Goal: Task Accomplishment & Management: Complete application form

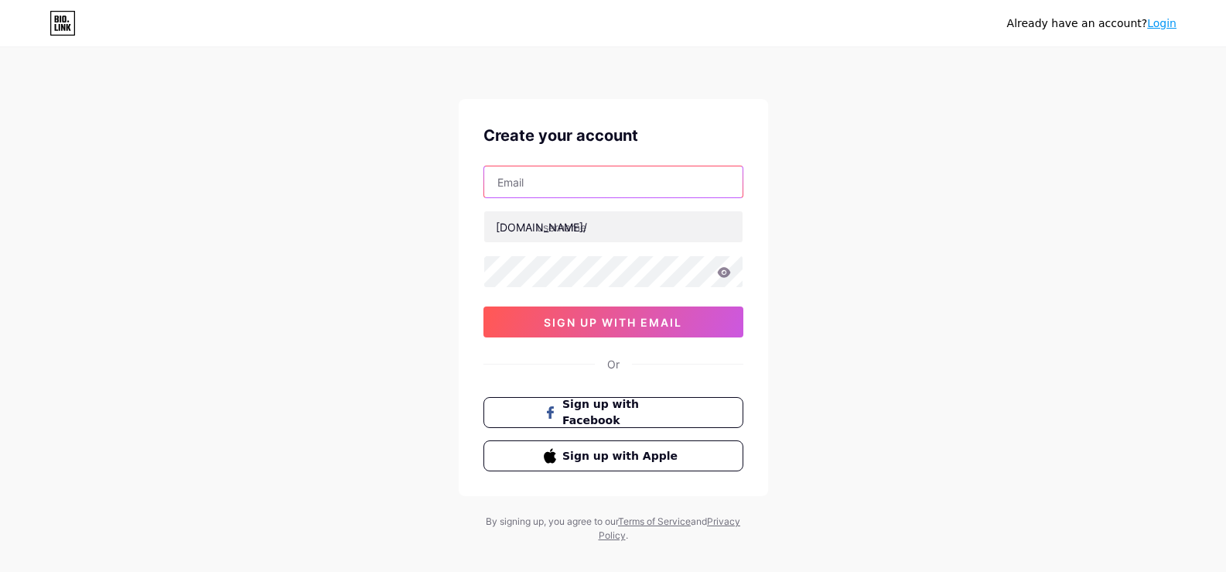
click at [567, 183] on input "text" at bounding box center [613, 181] width 258 height 31
type input "[EMAIL_ADDRESS][DOMAIN_NAME]"
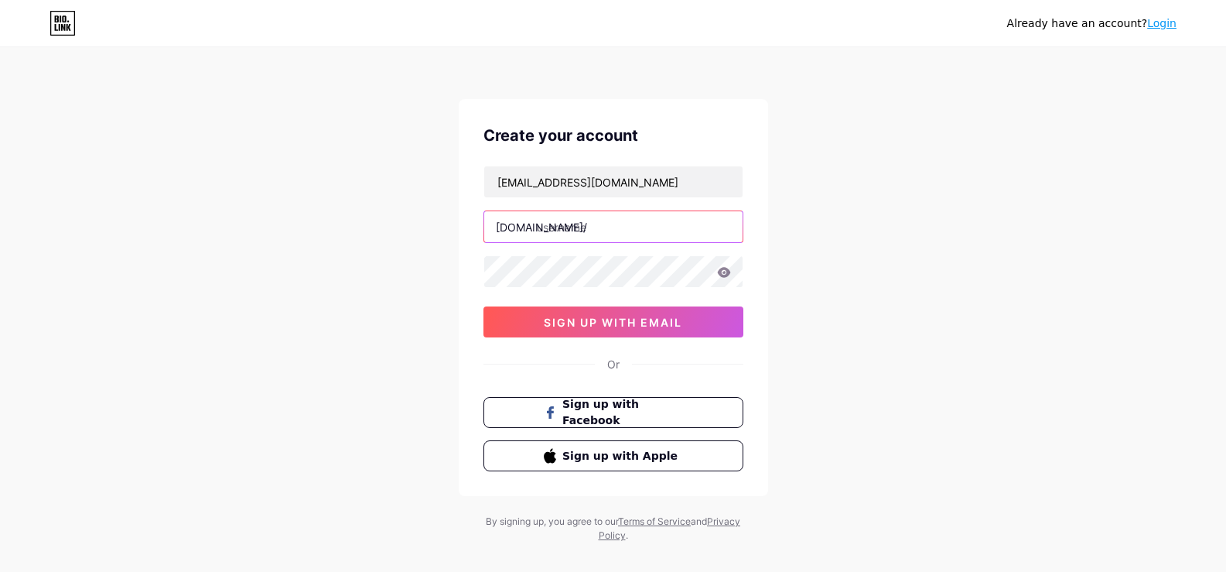
click at [597, 230] on input "text" at bounding box center [613, 226] width 258 height 31
type input "gamblingadnetwork"
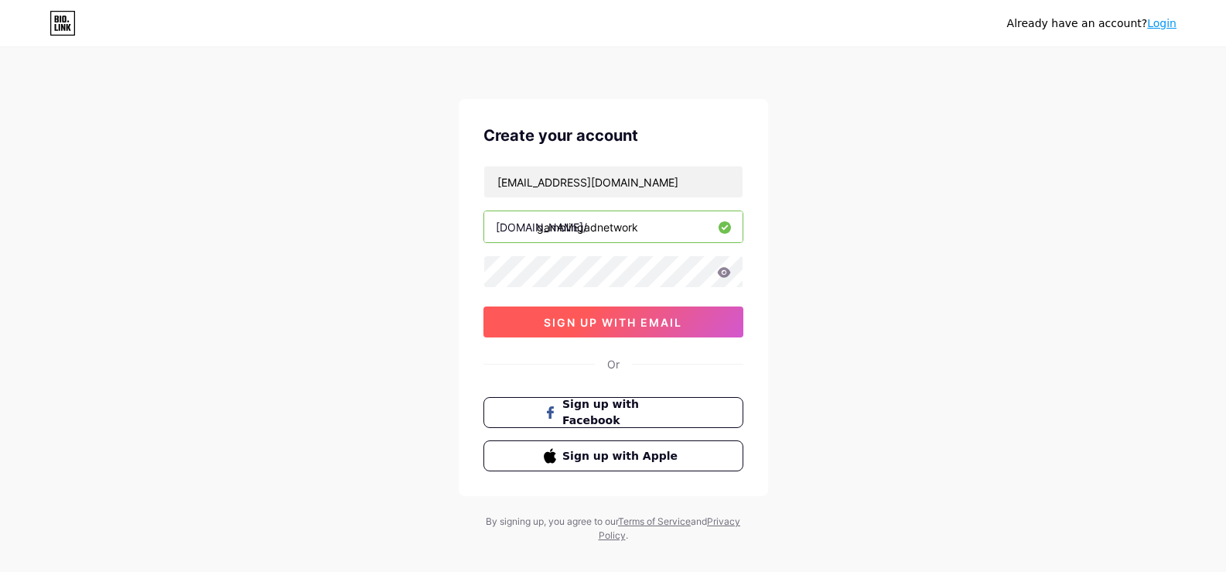
click at [641, 331] on button "sign up with email" at bounding box center [614, 321] width 260 height 31
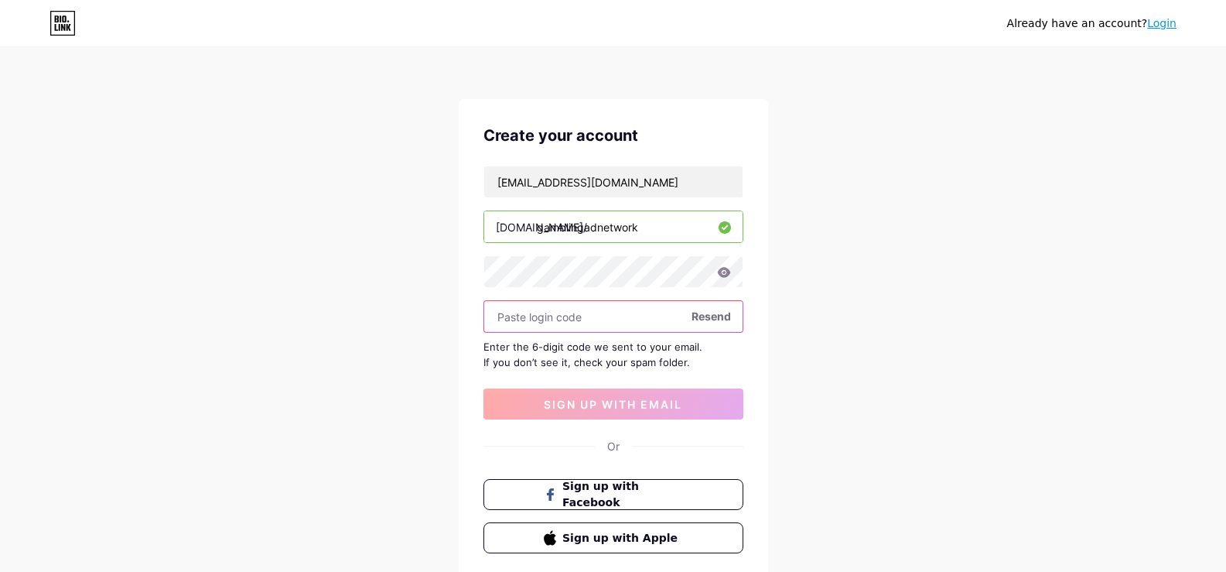
paste input "123921"
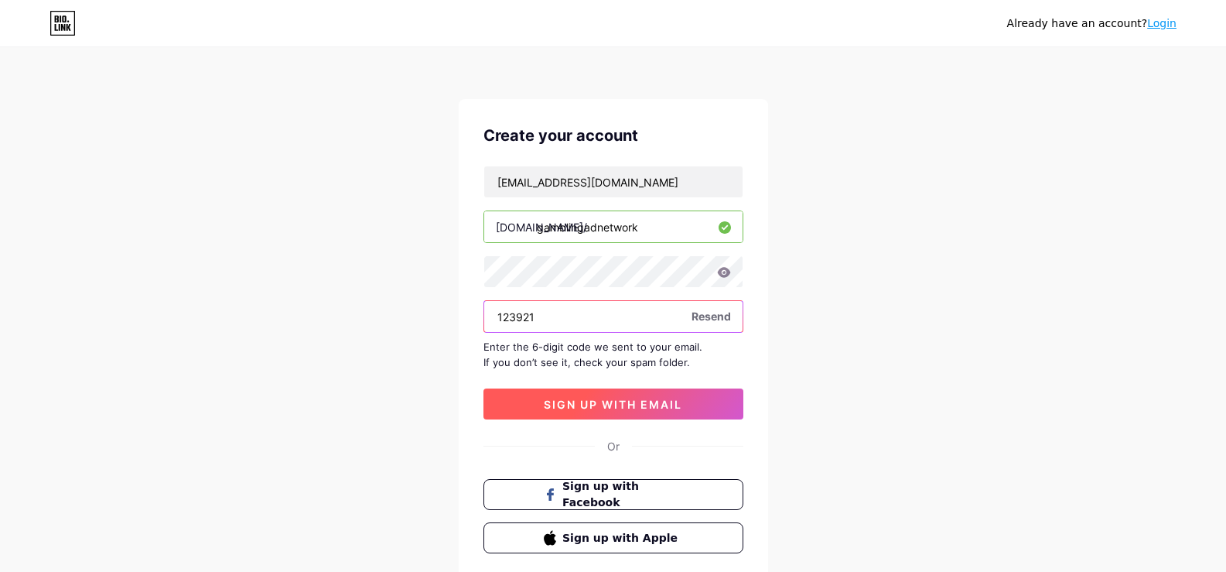
type input "123921"
click at [628, 403] on span "sign up with email" at bounding box center [613, 404] width 138 height 13
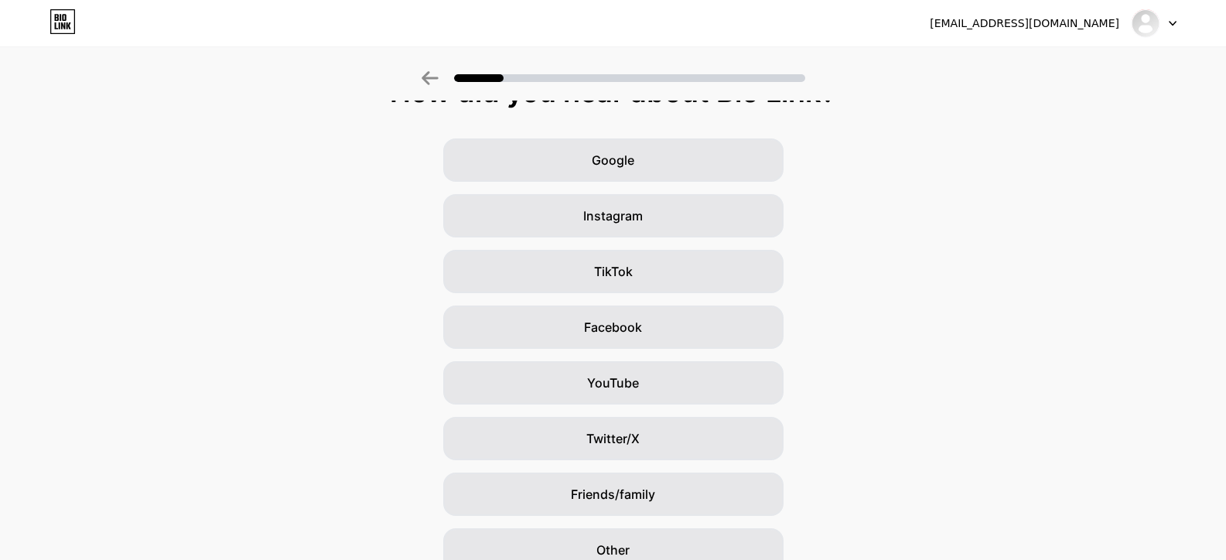
scroll to position [29, 0]
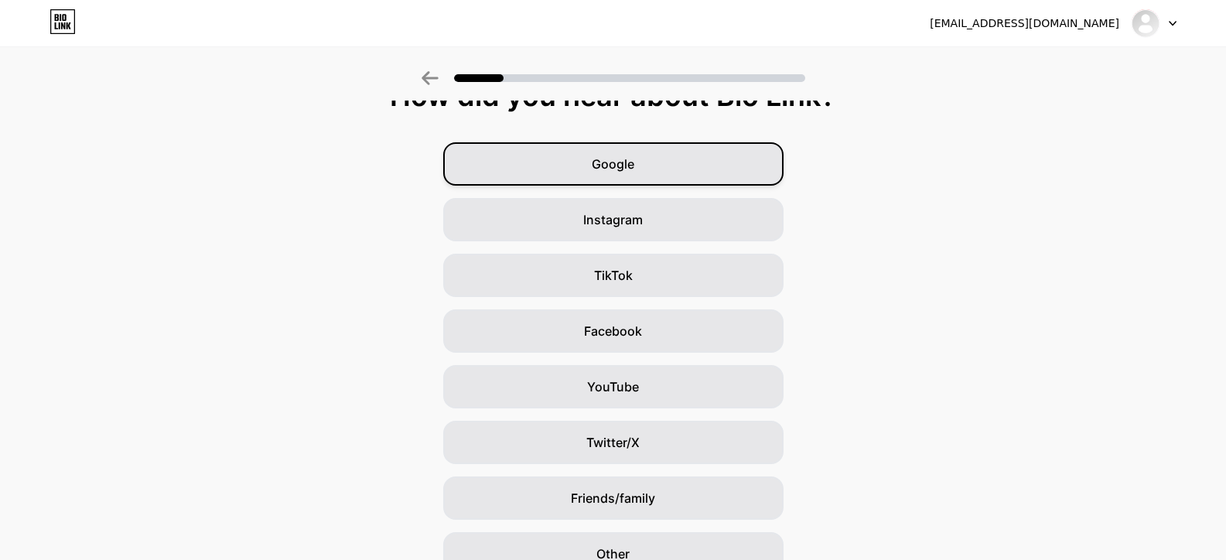
click at [625, 179] on div "Google" at bounding box center [613, 163] width 340 height 43
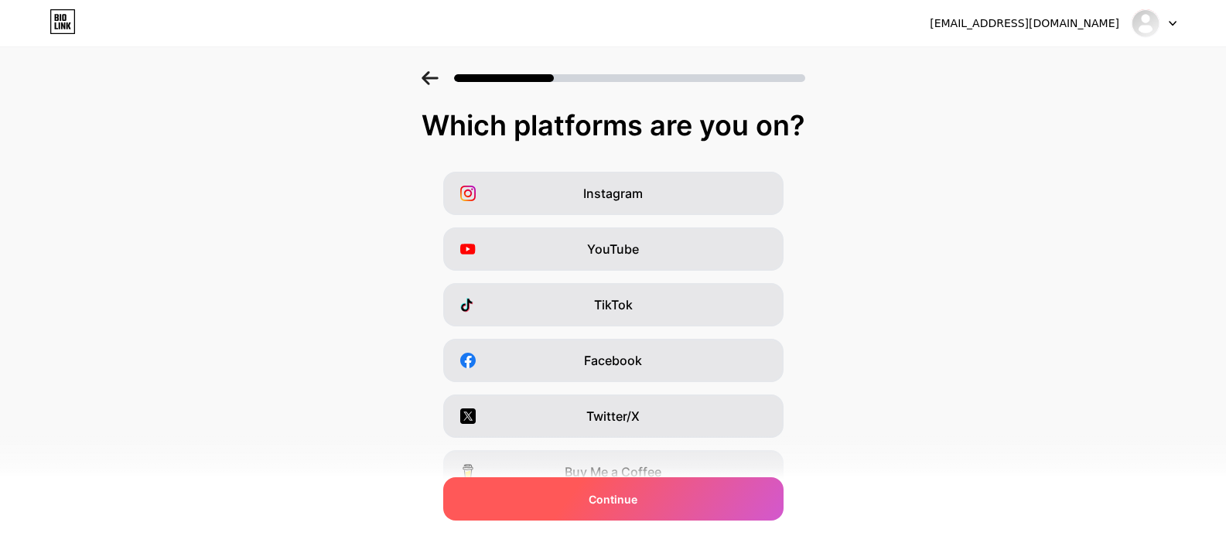
click at [661, 484] on div "Continue" at bounding box center [613, 498] width 340 height 43
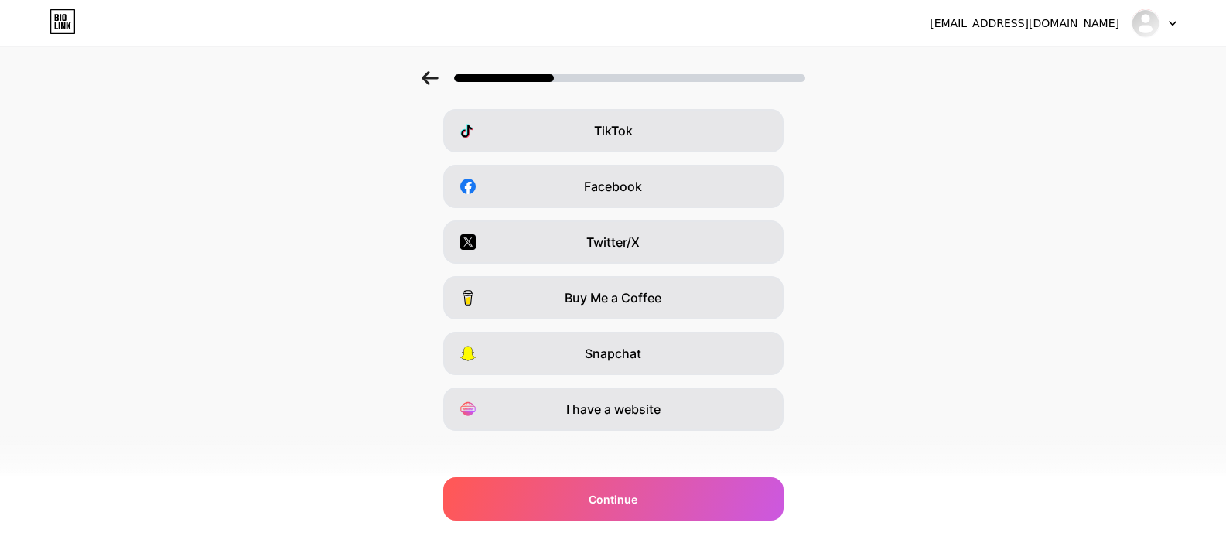
scroll to position [184, 0]
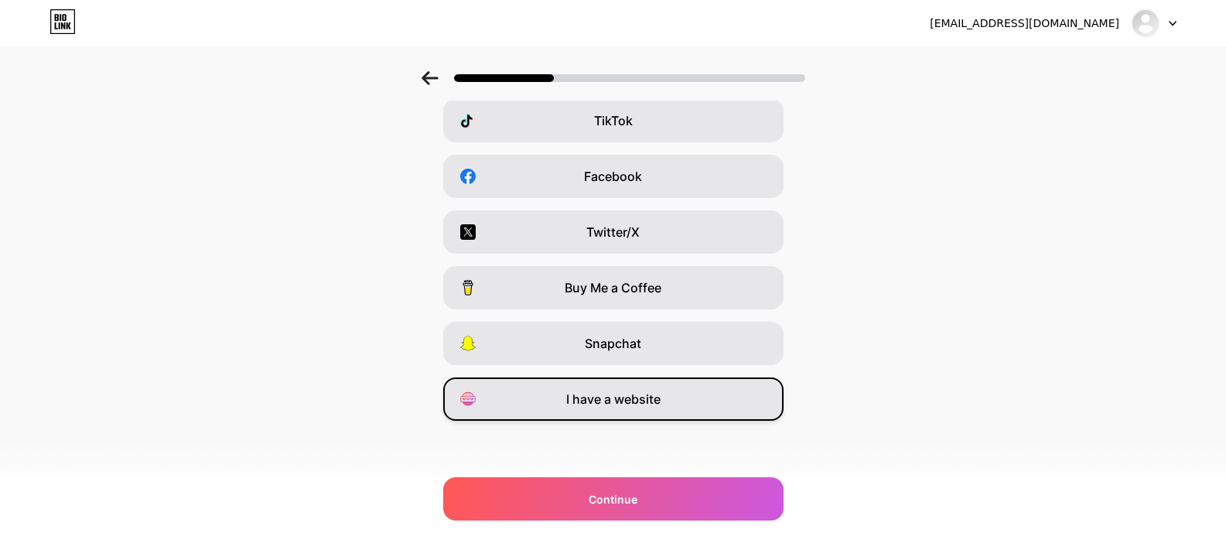
click at [697, 392] on div "I have a website" at bounding box center [613, 399] width 340 height 43
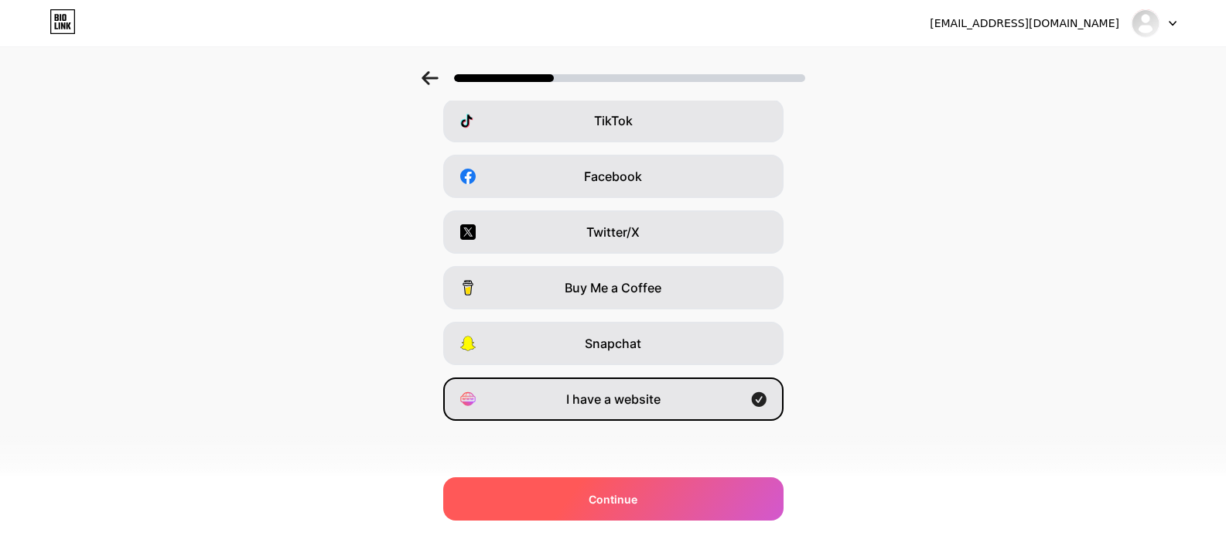
click at [656, 494] on div "Continue" at bounding box center [613, 498] width 340 height 43
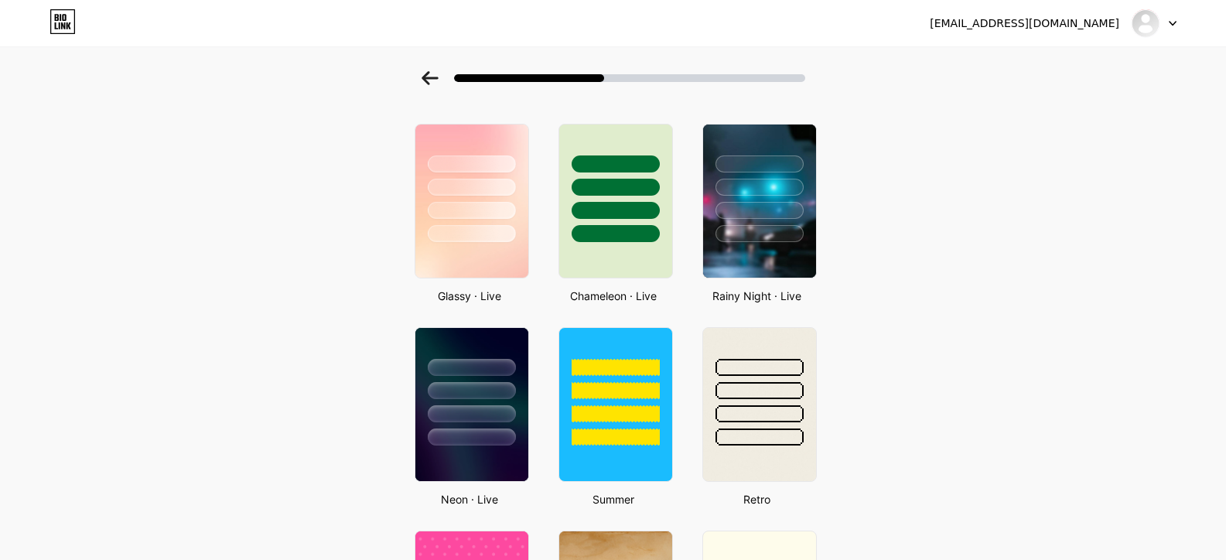
scroll to position [432, 0]
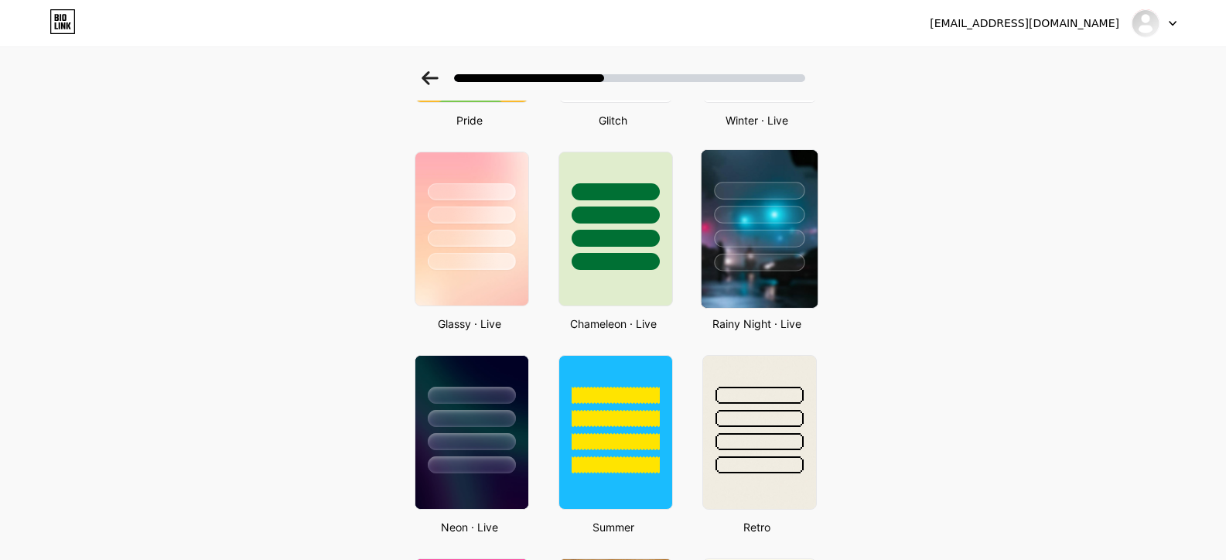
click at [758, 221] on div at bounding box center [759, 215] width 91 height 18
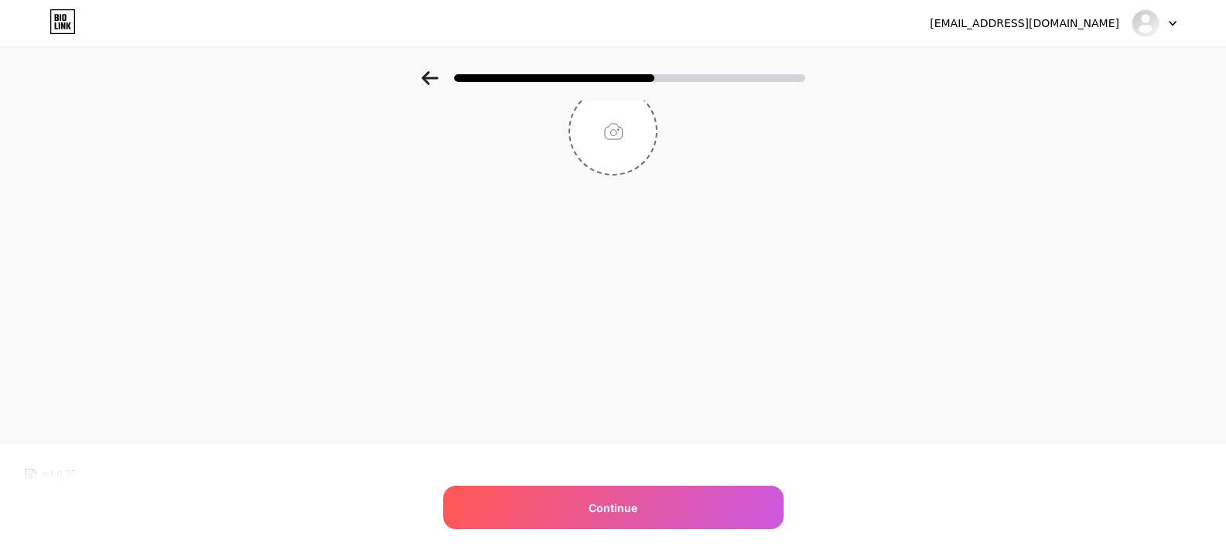
scroll to position [0, 0]
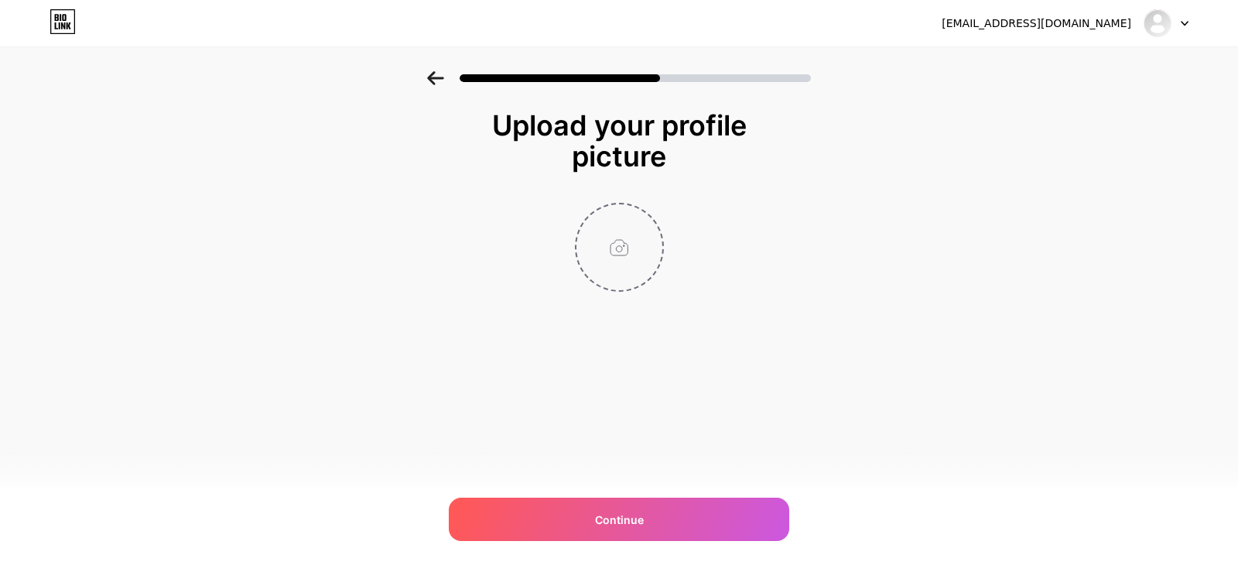
click at [593, 241] on input "file" at bounding box center [619, 247] width 86 height 86
type input "C:\fakepath\Blue and White Vibrant Geometric Director LinkedIn Profile Picture.…"
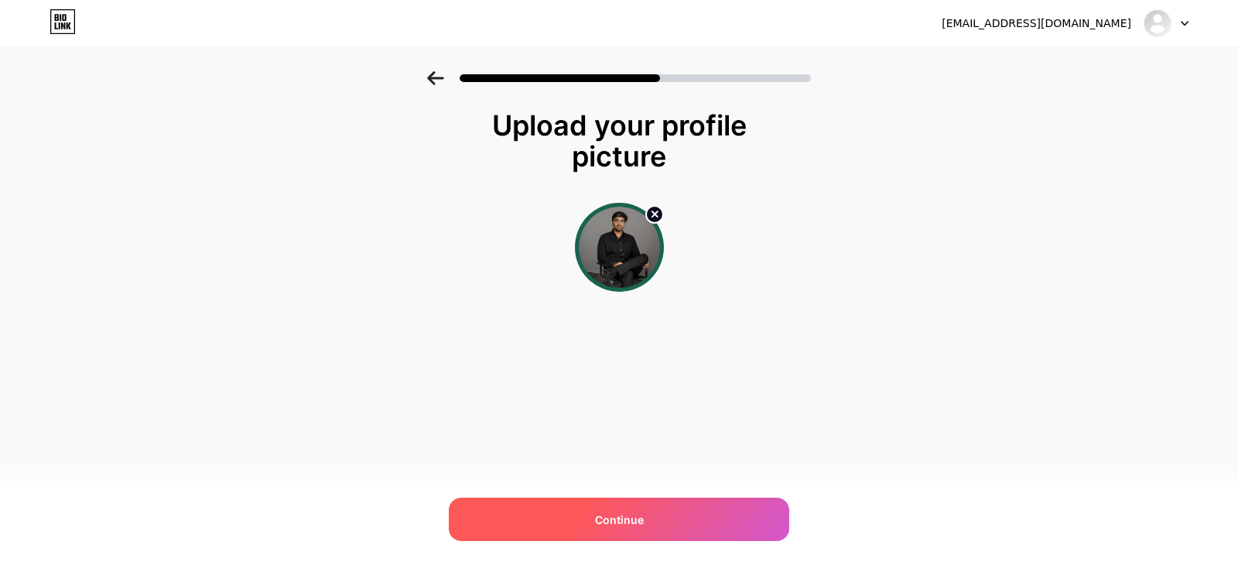
click at [662, 517] on div "Continue" at bounding box center [619, 518] width 340 height 43
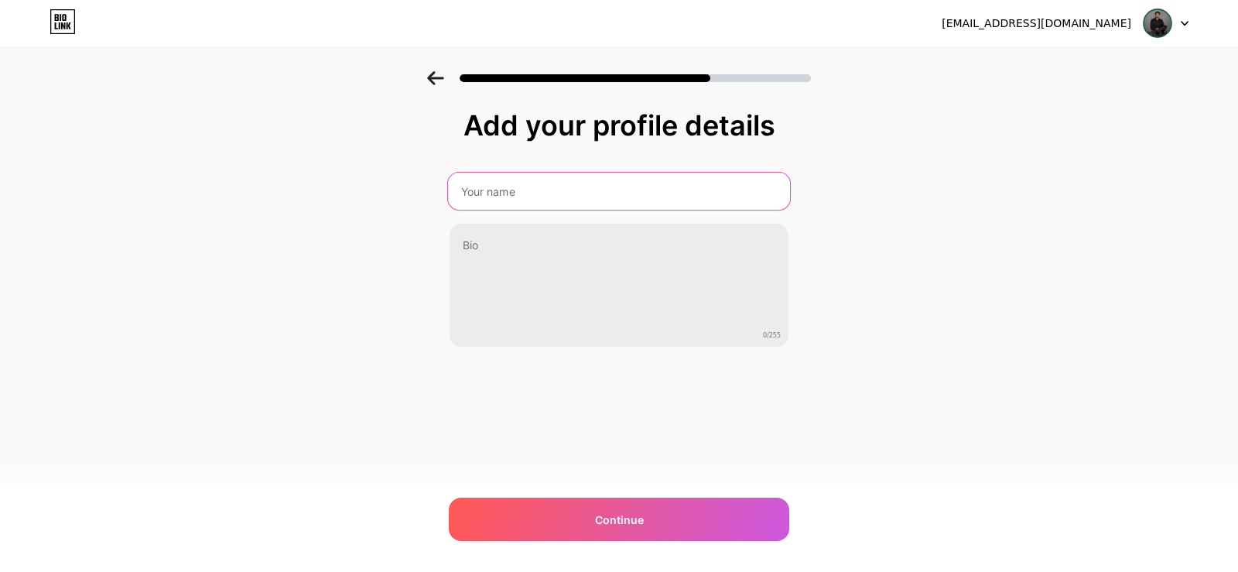
click at [581, 192] on input "text" at bounding box center [619, 191] width 342 height 37
type input "[PERSON_NAME]"
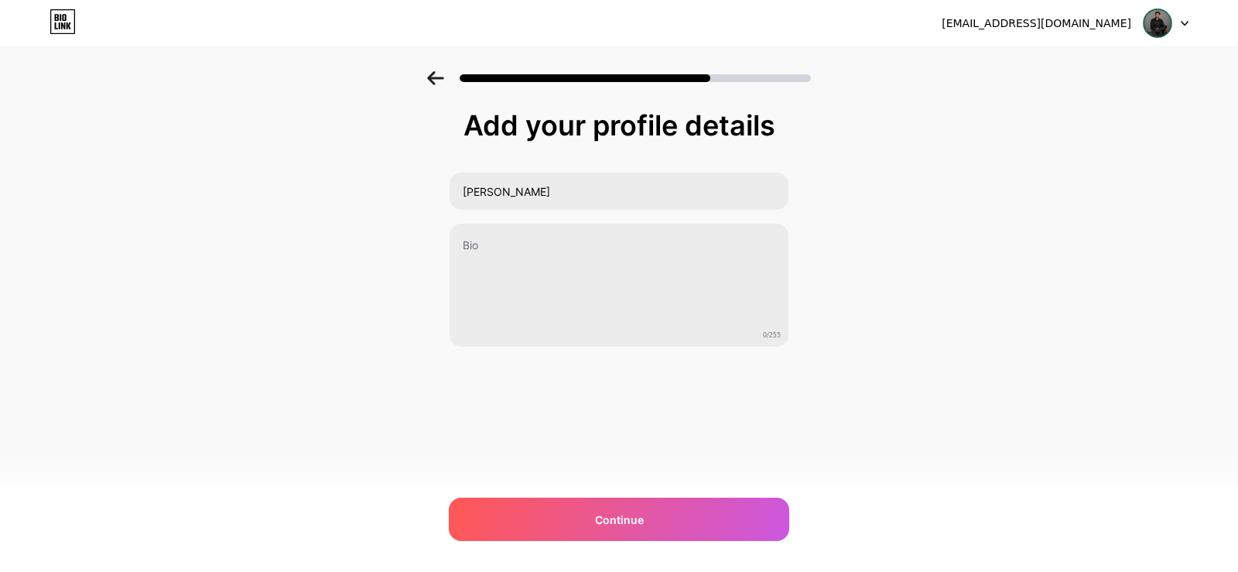
click at [129, 182] on div "Add your profile details [PERSON_NAME] 0/255 Continue Error" at bounding box center [619, 248] width 1238 height 354
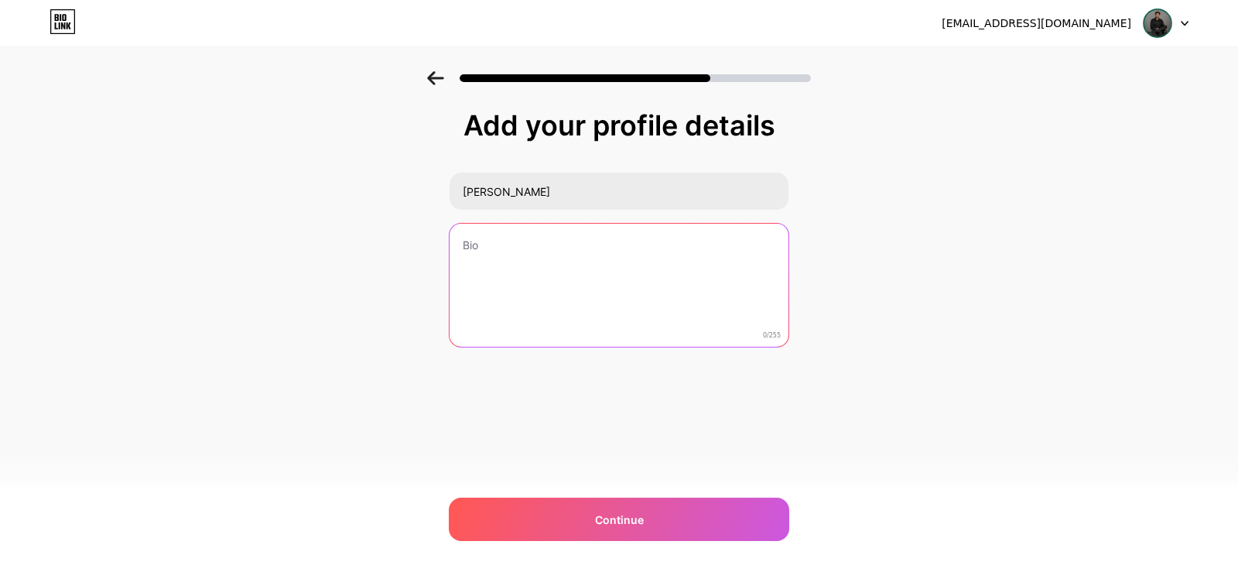
click at [530, 257] on textarea at bounding box center [619, 286] width 339 height 125
paste textarea "I help gambling businesses grow with smart, targeted [PERSON_NAME] that boost t…"
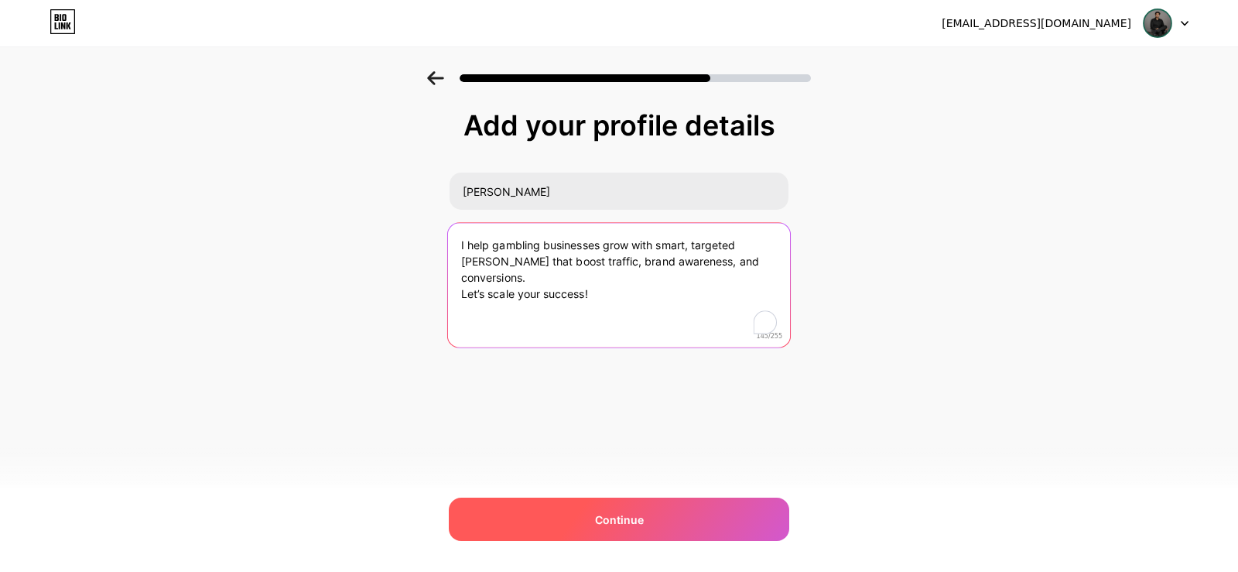
type textarea "I help gambling businesses grow with smart, targeted [PERSON_NAME] that boost t…"
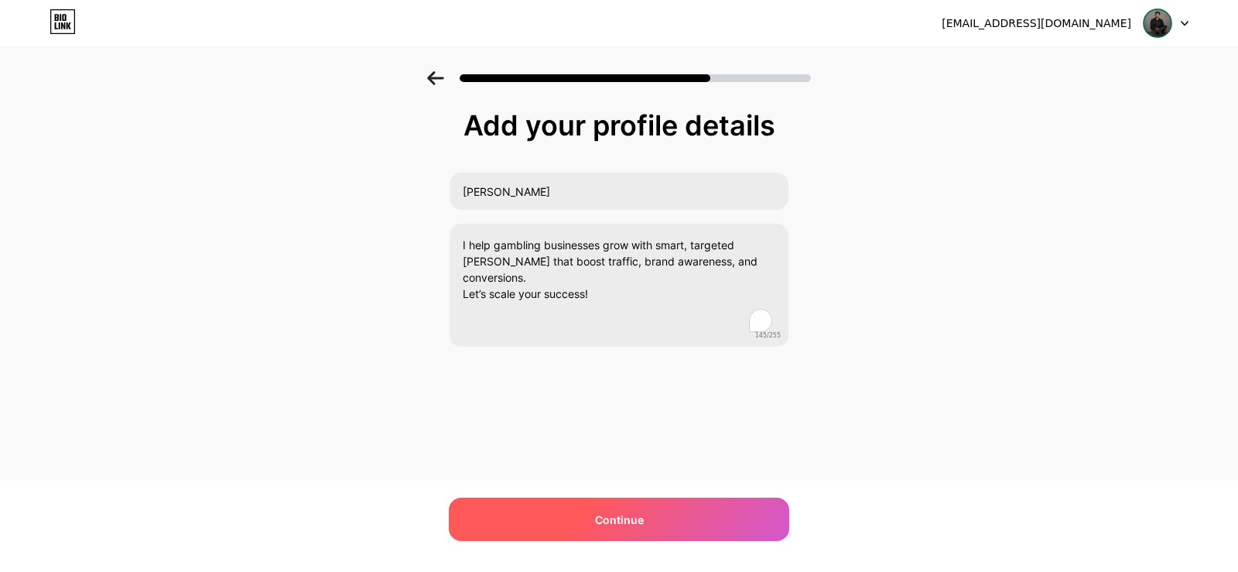
click at [627, 515] on span "Continue" at bounding box center [619, 519] width 49 height 16
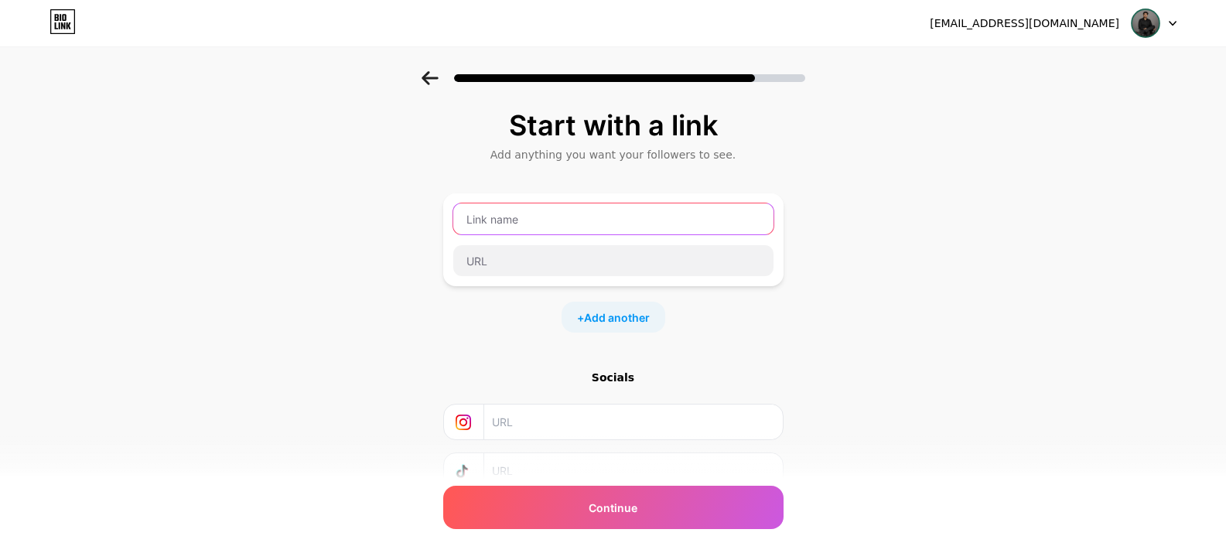
click at [551, 218] on input "text" at bounding box center [613, 218] width 320 height 31
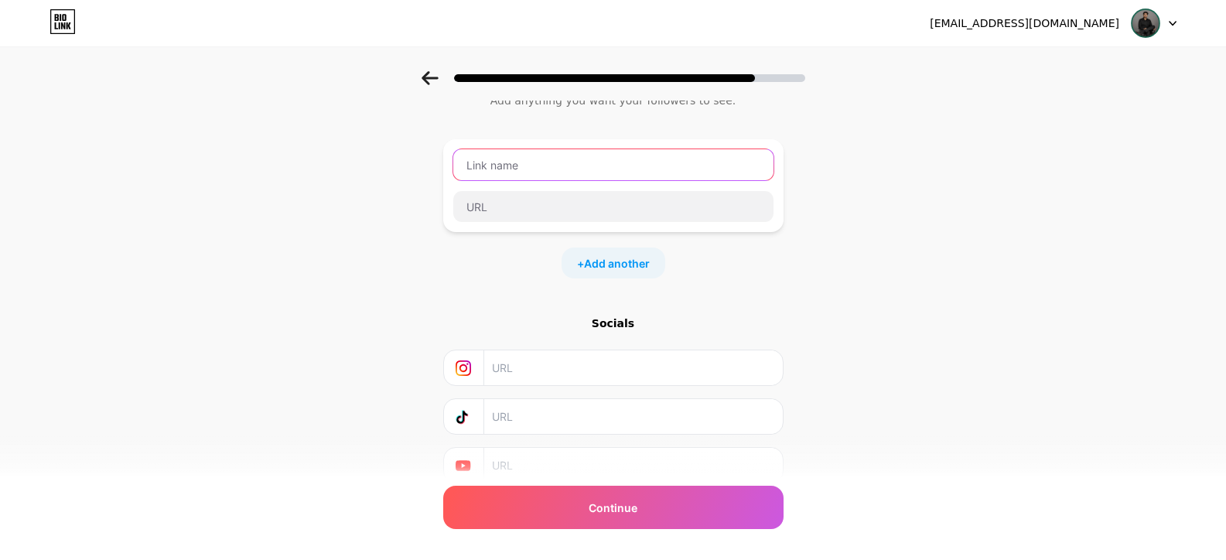
scroll to position [117, 0]
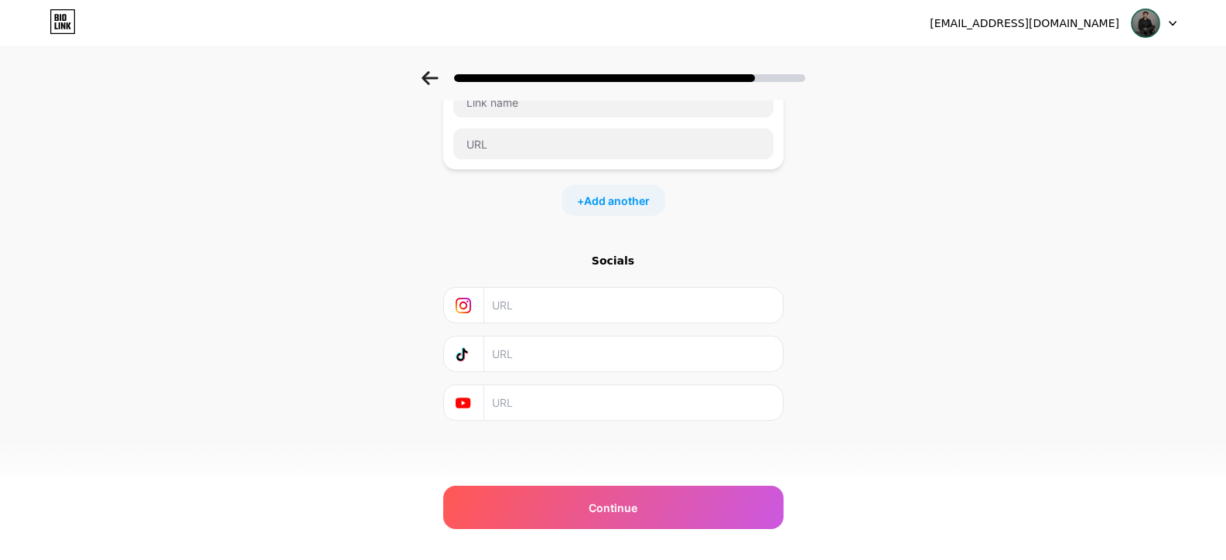
click at [515, 303] on input "text" at bounding box center [632, 305] width 281 height 35
click at [547, 309] on input "text" at bounding box center [632, 305] width 281 height 35
click at [550, 409] on input "text" at bounding box center [632, 402] width 281 height 35
paste input "[URL][DOMAIN_NAME]"
type input "[URL][DOMAIN_NAME]"
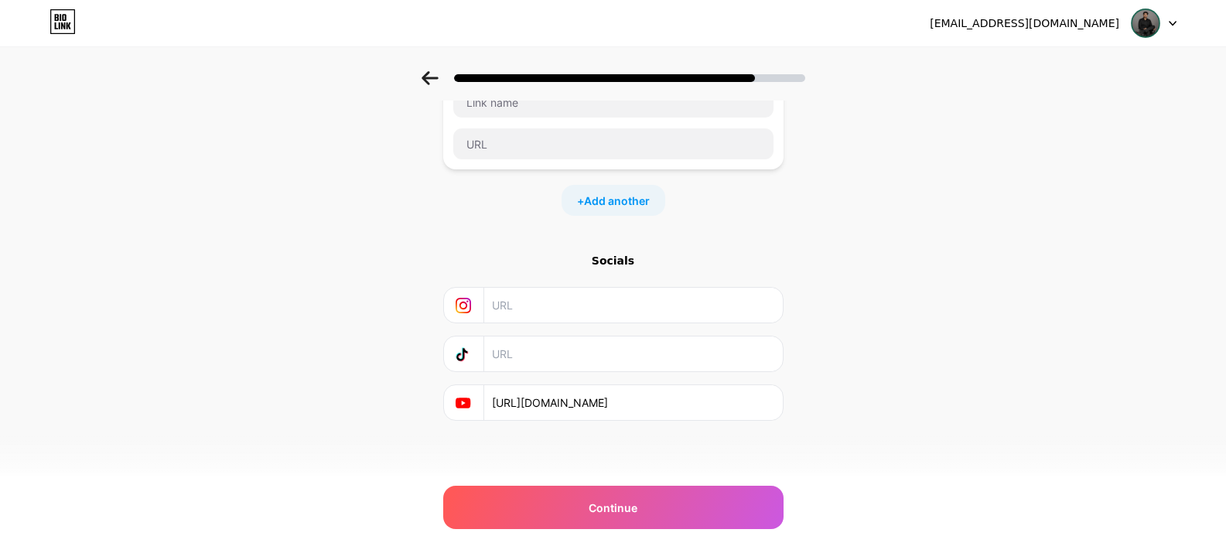
click at [574, 304] on input "text" at bounding box center [632, 305] width 281 height 35
paste input "[URL][DOMAIN_NAME]"
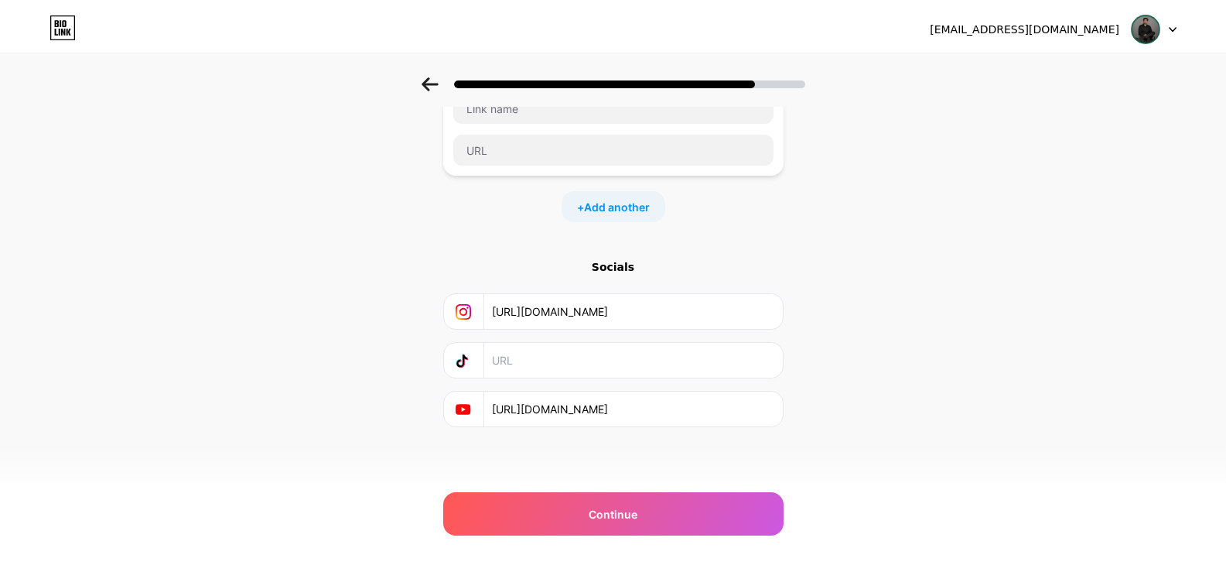
scroll to position [0, 0]
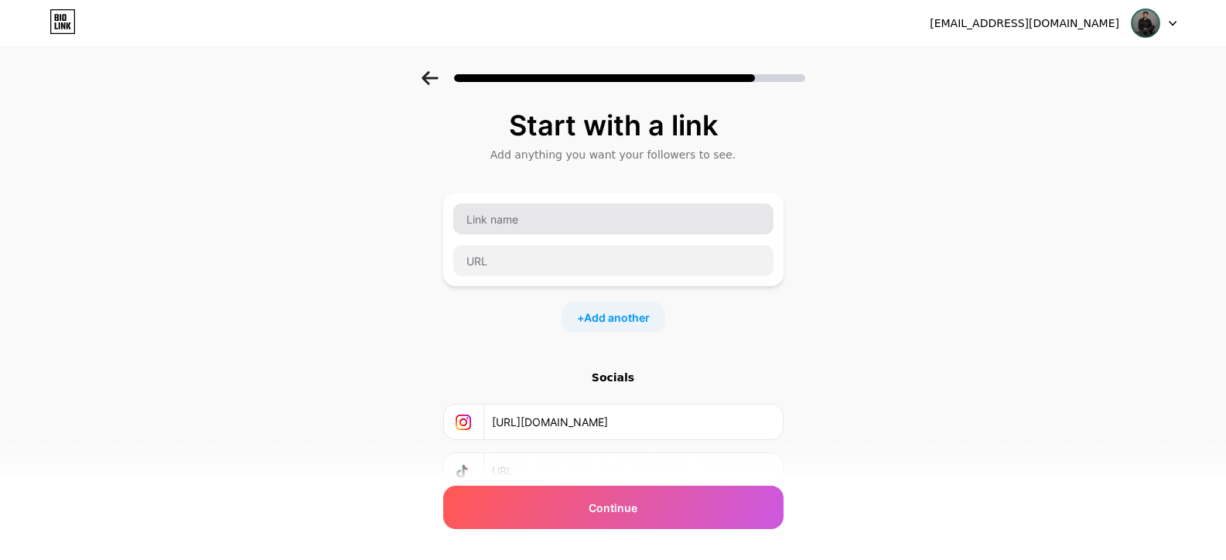
type input "[URL][DOMAIN_NAME]"
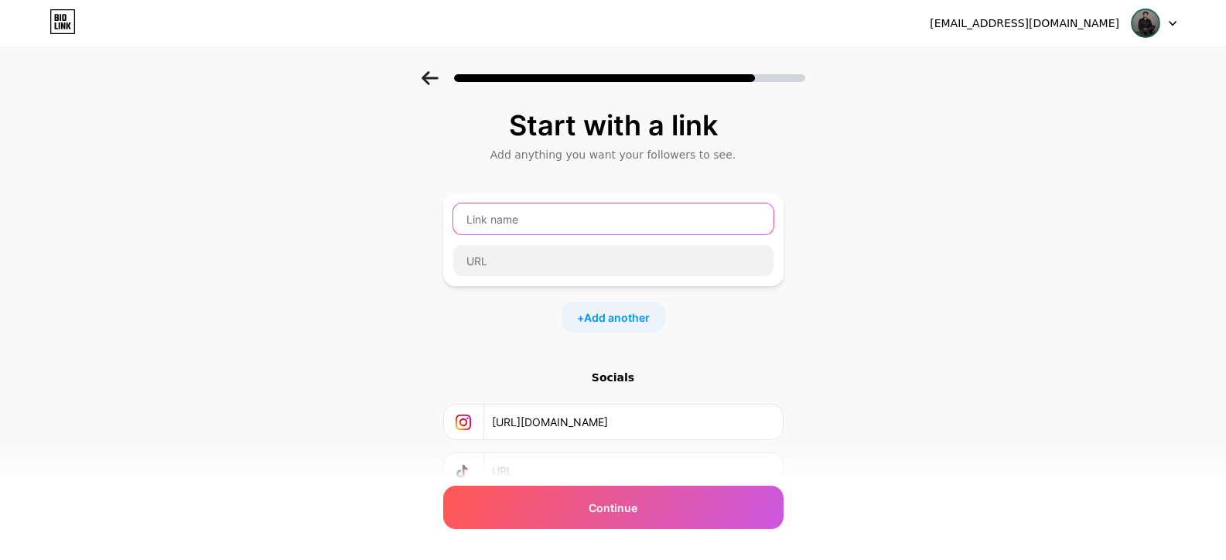
click at [559, 214] on input "text" at bounding box center [613, 218] width 320 height 31
type input "Gambling Ad Network"
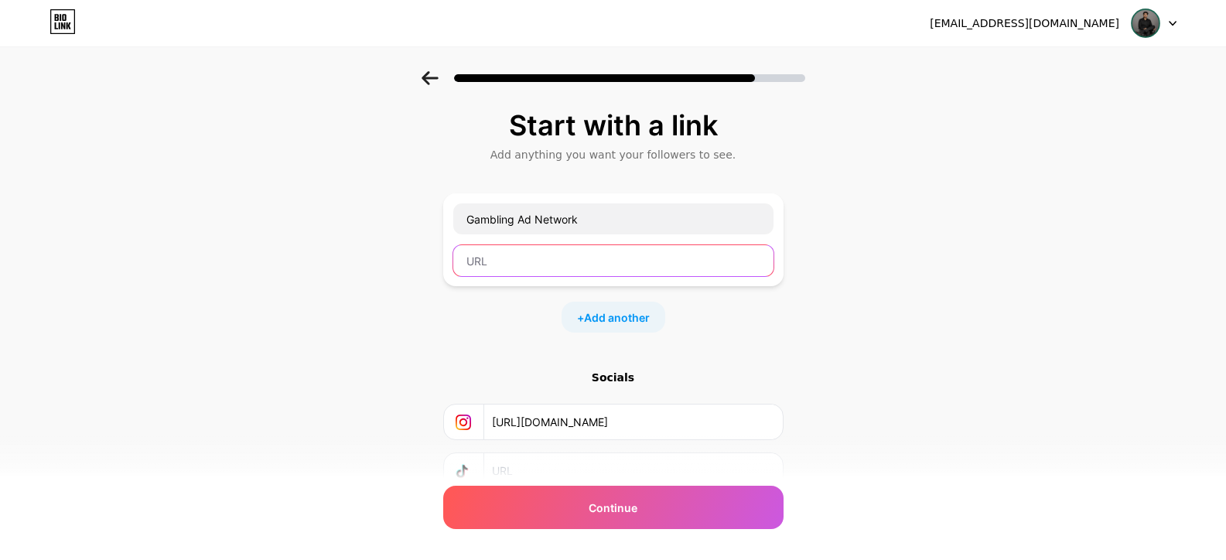
click at [637, 250] on input "text" at bounding box center [613, 260] width 320 height 31
paste input "[URL][DOMAIN_NAME]"
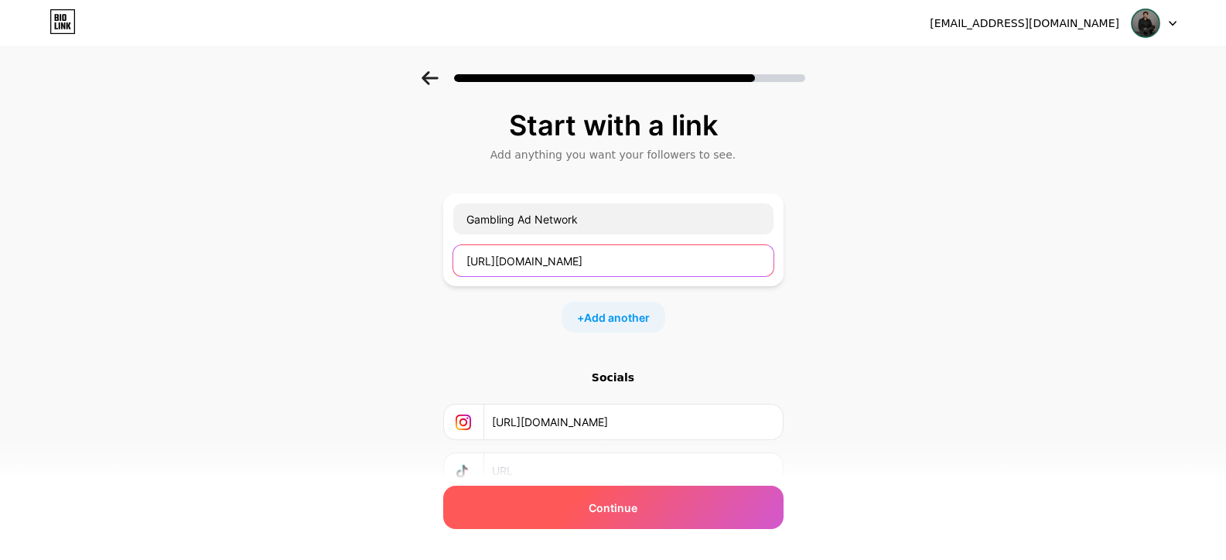
type input "[URL][DOMAIN_NAME]"
click at [621, 500] on span "Continue" at bounding box center [613, 508] width 49 height 16
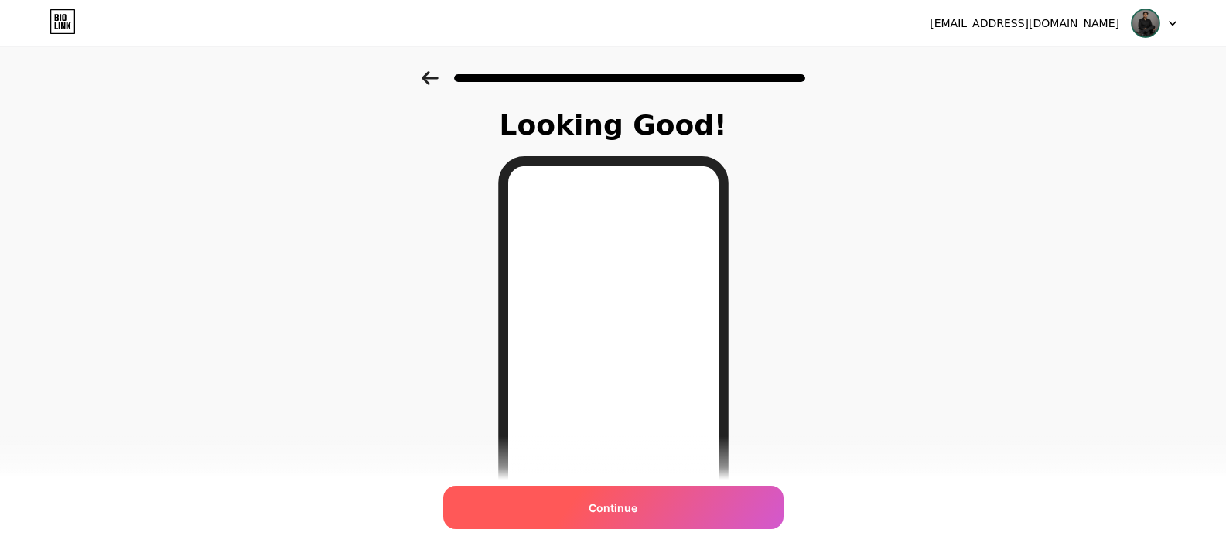
click at [630, 508] on span "Continue" at bounding box center [613, 508] width 49 height 16
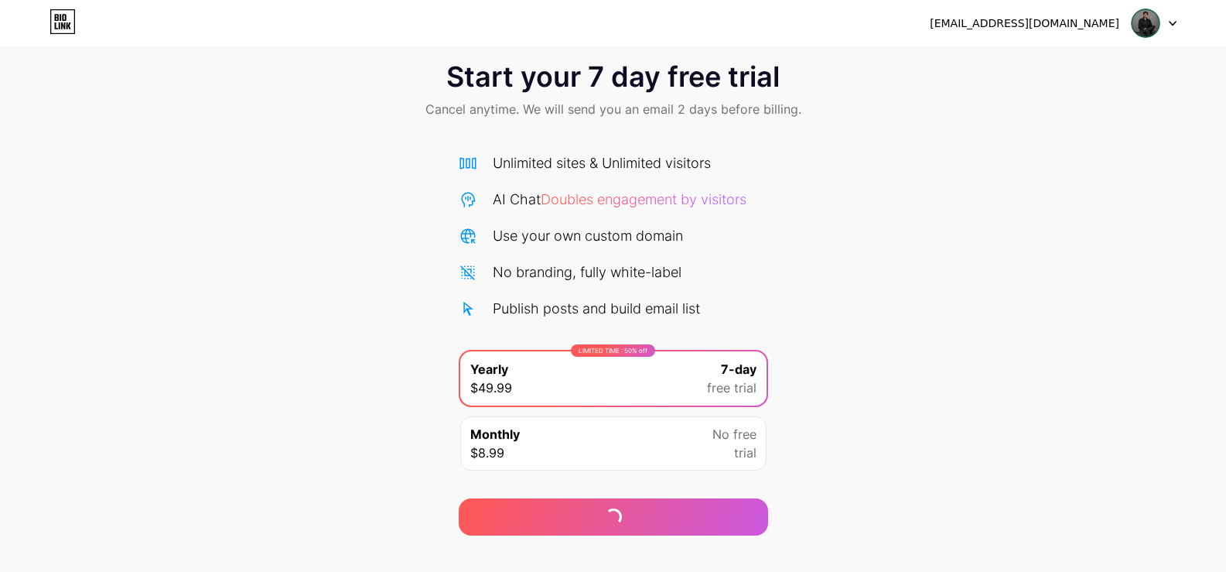
scroll to position [51, 0]
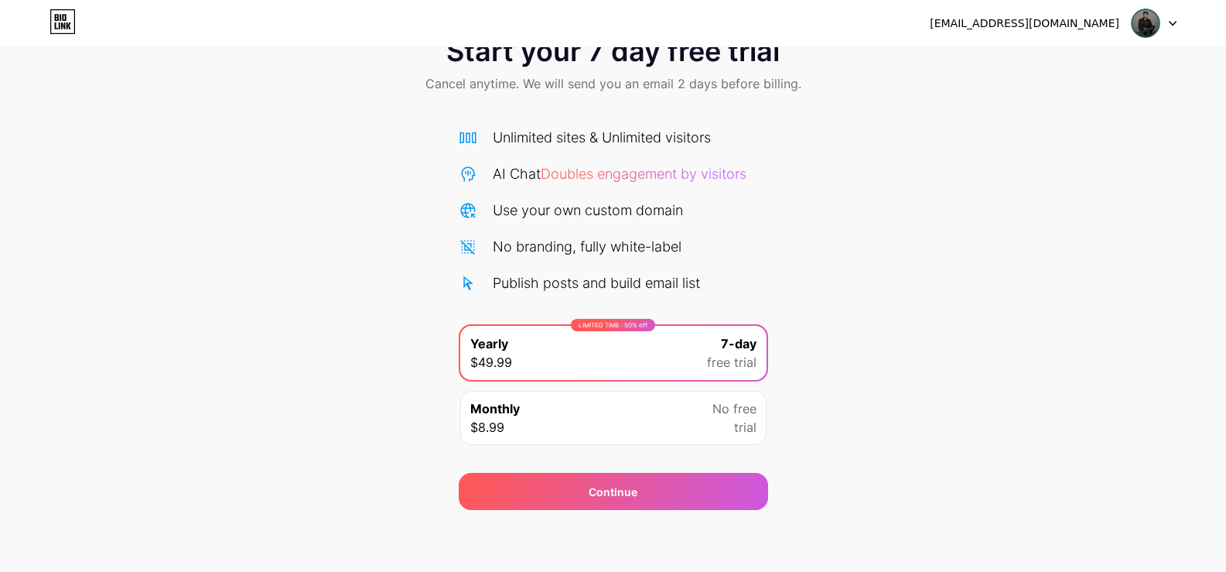
click at [750, 417] on span "No free" at bounding box center [735, 408] width 44 height 19
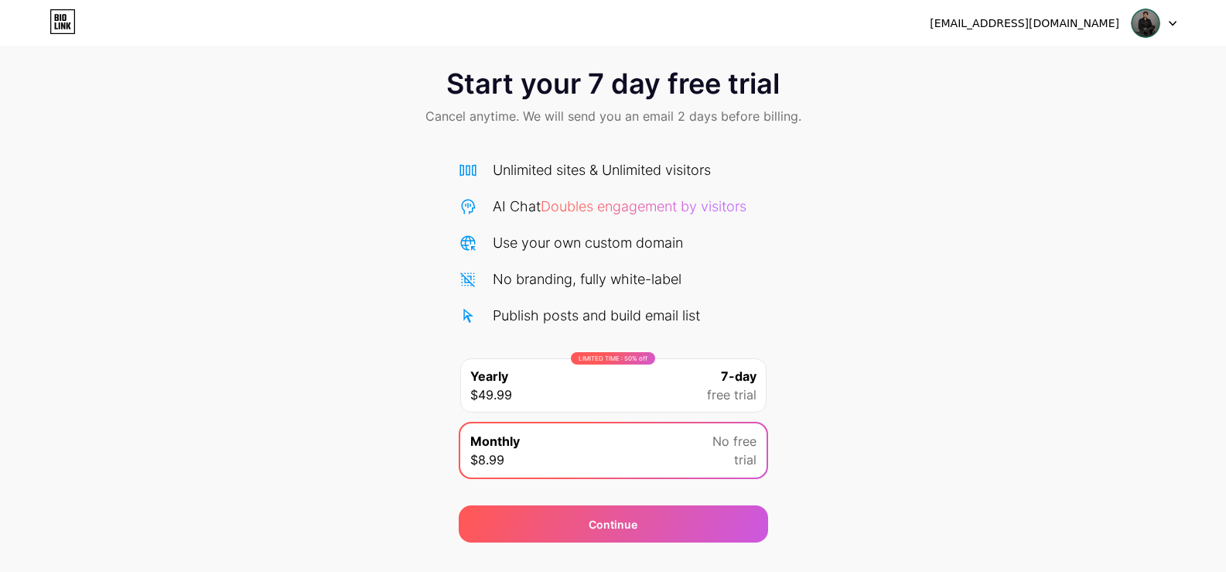
scroll to position [0, 0]
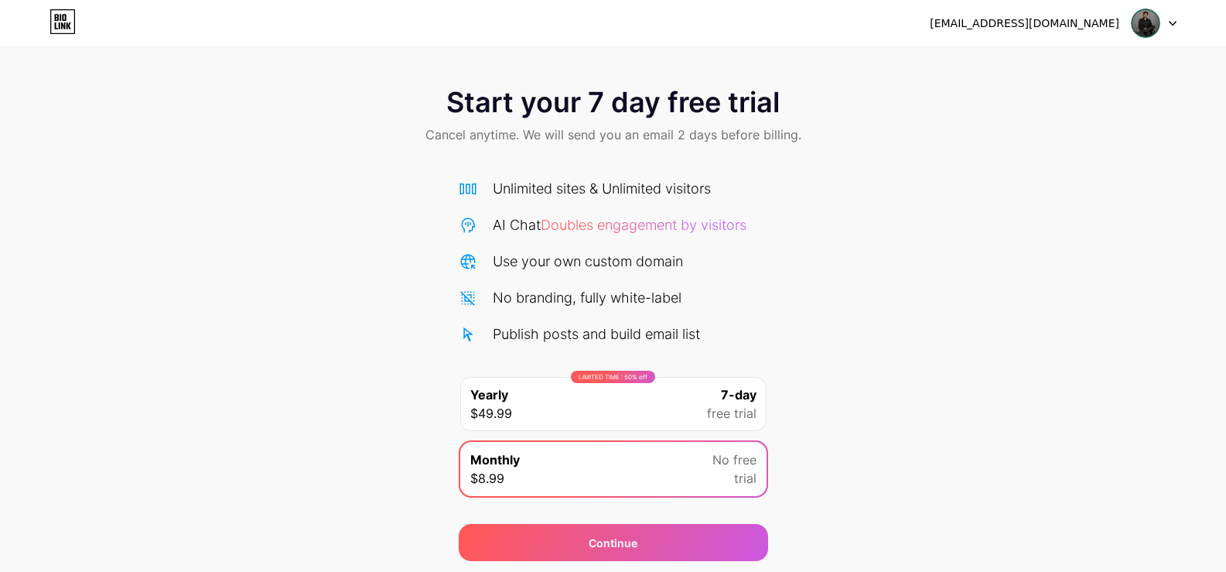
click at [1171, 25] on icon at bounding box center [1173, 23] width 8 height 5
click at [1092, 17] on div "[EMAIL_ADDRESS][DOMAIN_NAME]" at bounding box center [1025, 23] width 190 height 16
click at [1099, 22] on div "[EMAIL_ADDRESS][DOMAIN_NAME]" at bounding box center [1025, 23] width 190 height 16
click at [911, 45] on div "[EMAIL_ADDRESS][DOMAIN_NAME] Logout" at bounding box center [613, 23] width 1226 height 46
click at [1144, 20] on img at bounding box center [1145, 23] width 29 height 29
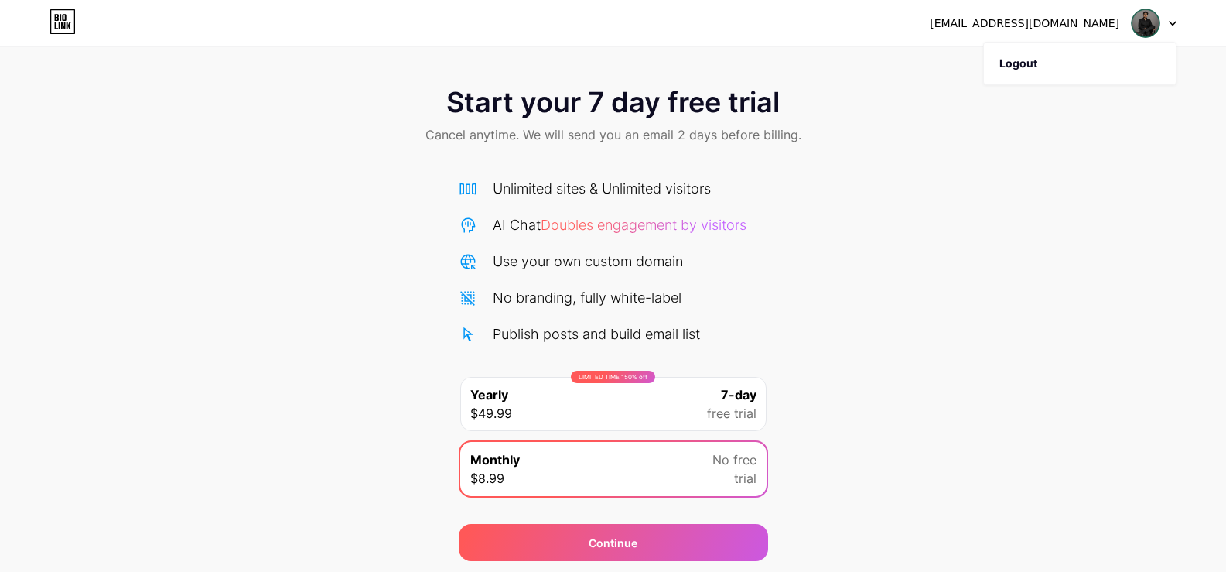
click at [1139, 17] on img at bounding box center [1145, 23] width 29 height 29
click at [1158, 13] on span at bounding box center [1145, 23] width 29 height 29
click at [1081, 12] on div "[EMAIL_ADDRESS][DOMAIN_NAME]" at bounding box center [1053, 23] width 247 height 28
click at [60, 21] on icon at bounding box center [61, 17] width 2 height 7
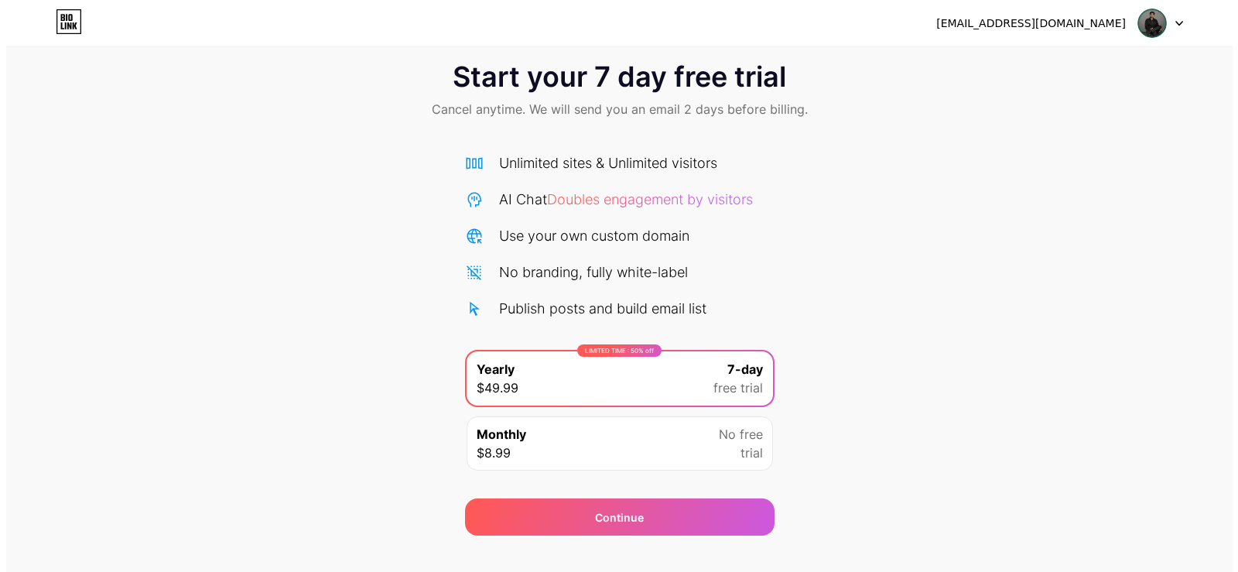
scroll to position [51, 0]
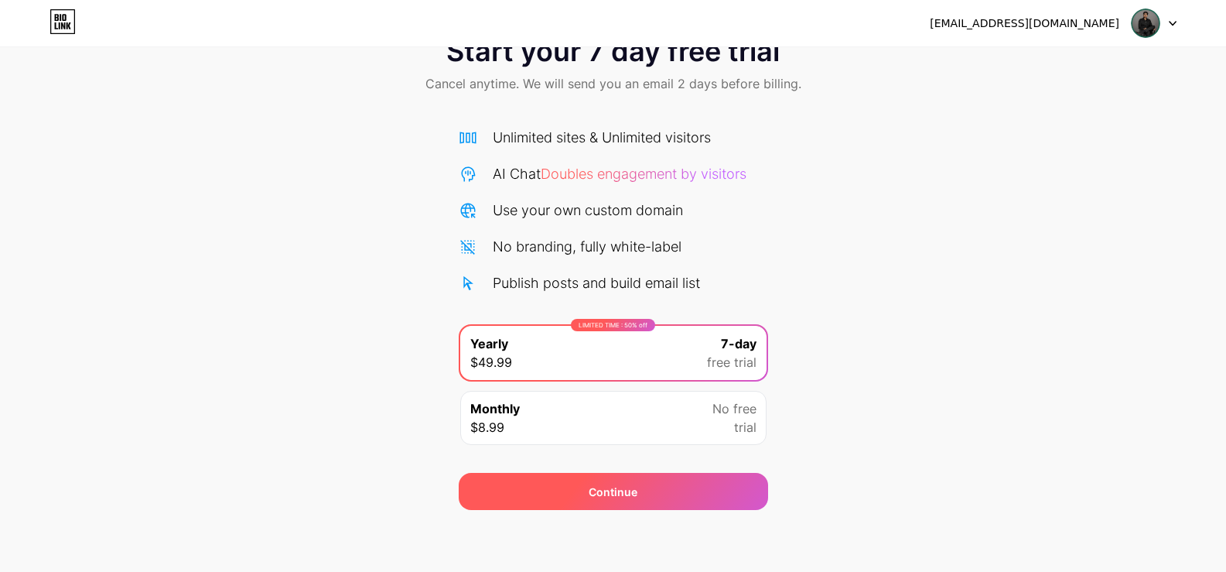
click at [700, 490] on div "Continue" at bounding box center [613, 491] width 309 height 37
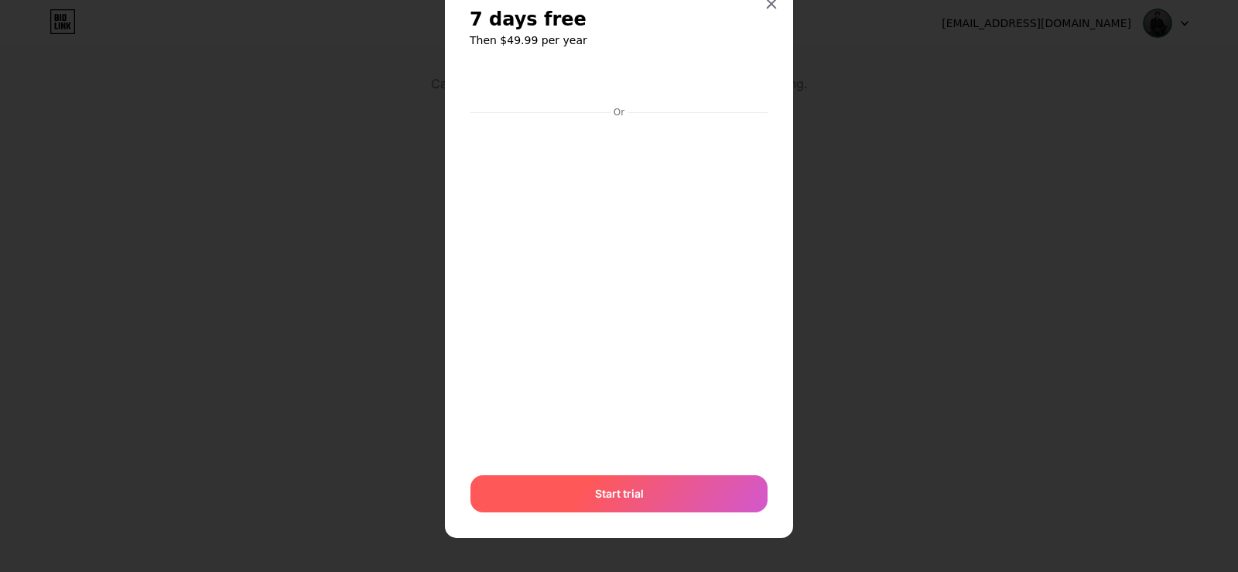
click at [617, 487] on span "Start trial" at bounding box center [619, 493] width 49 height 16
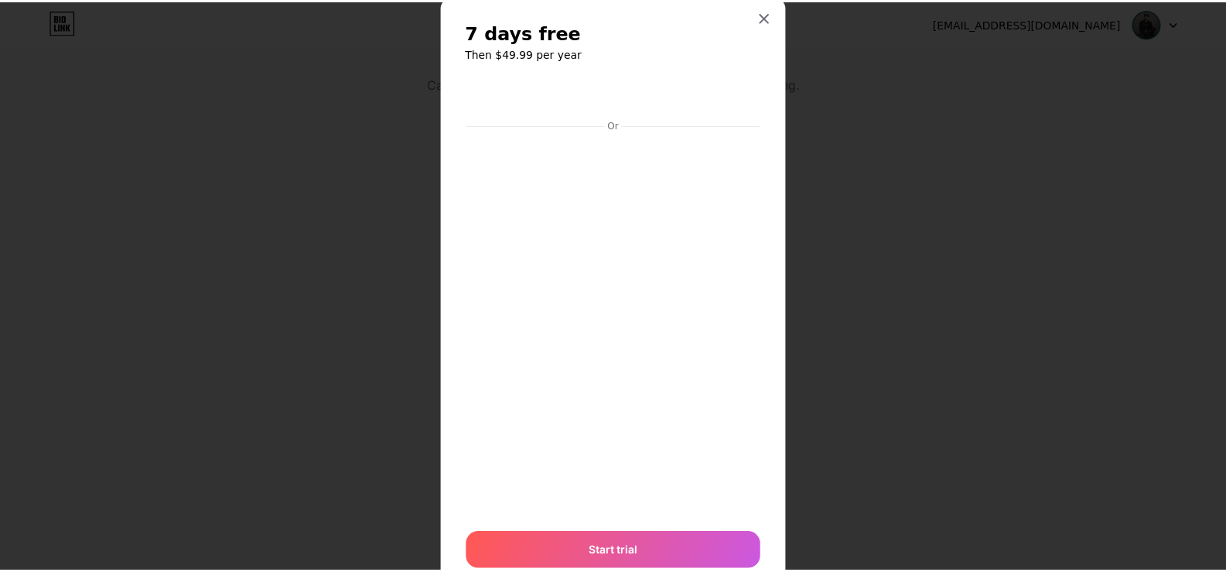
scroll to position [0, 0]
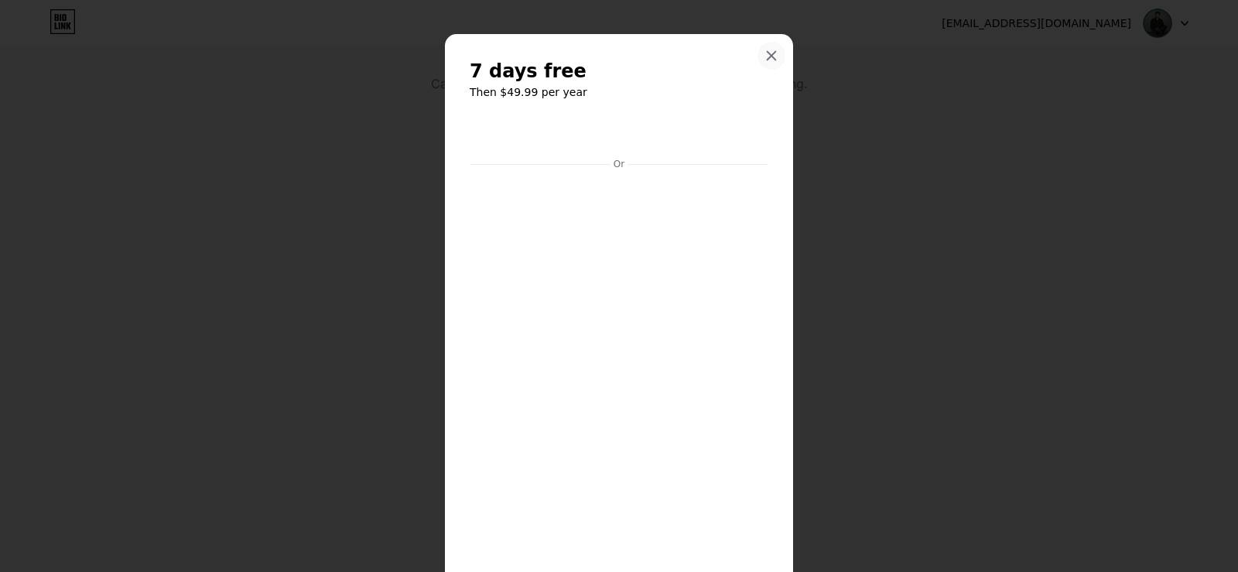
click at [759, 51] on div at bounding box center [771, 56] width 28 height 28
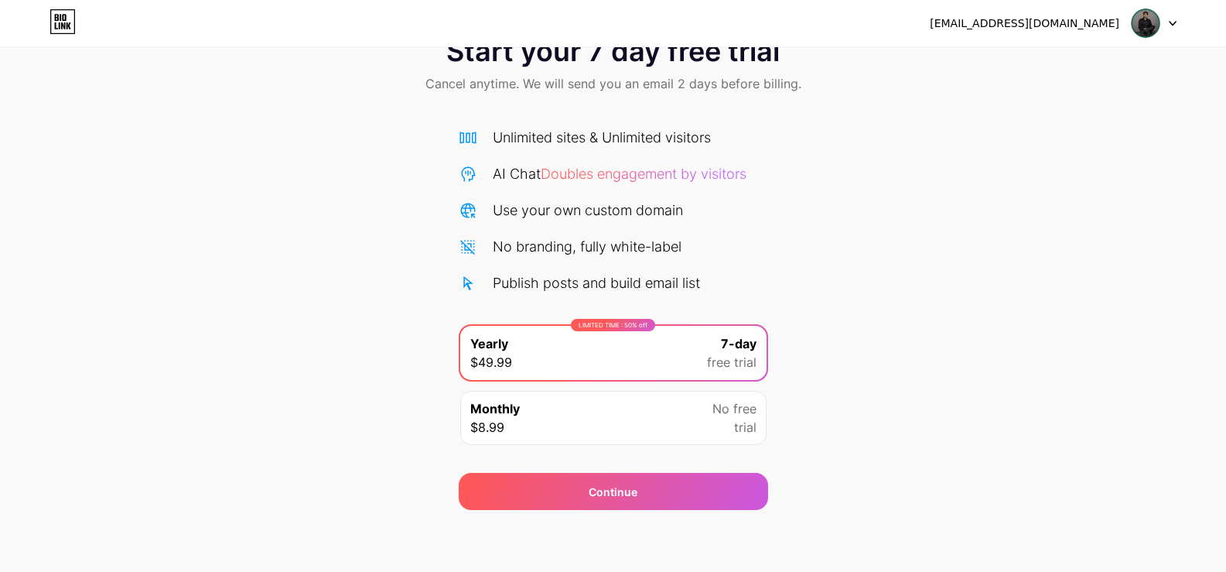
click at [1170, 22] on icon at bounding box center [1173, 24] width 6 height 4
click at [1144, 16] on img at bounding box center [1145, 23] width 29 height 29
click at [1103, 26] on div "[EMAIL_ADDRESS][DOMAIN_NAME]" at bounding box center [1025, 23] width 190 height 16
